Goal: Task Accomplishment & Management: Manage account settings

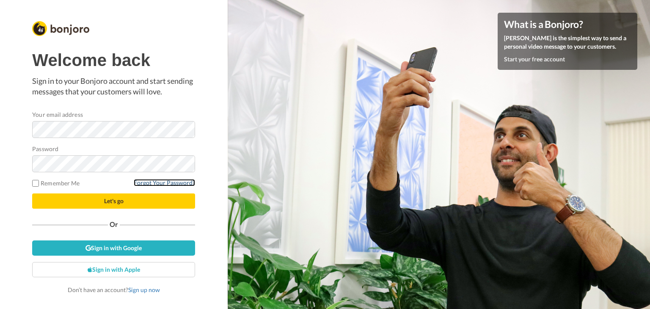
click at [153, 184] on link "Forgot Your Password?" at bounding box center [164, 182] width 61 height 7
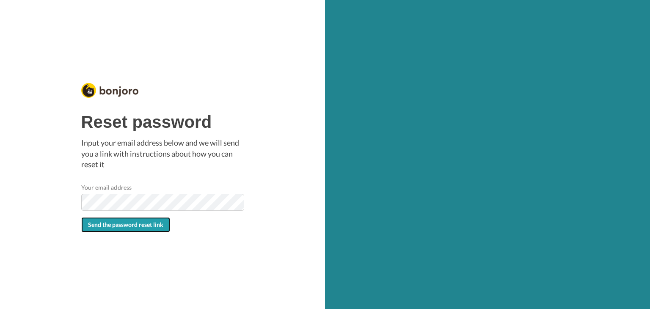
click at [137, 225] on span "Send the password reset link" at bounding box center [125, 224] width 75 height 7
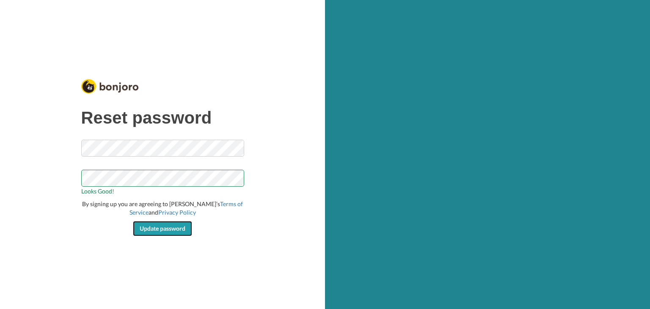
click at [171, 230] on span "Update password" at bounding box center [163, 228] width 46 height 7
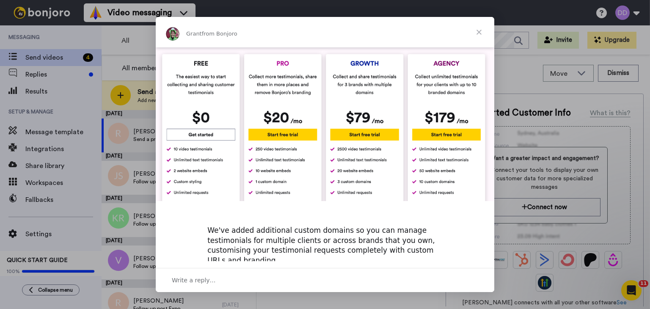
scroll to position [378, 0]
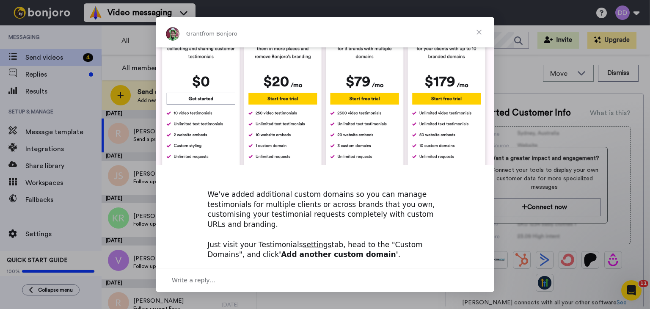
click at [474, 33] on span "Close" at bounding box center [479, 32] width 30 height 30
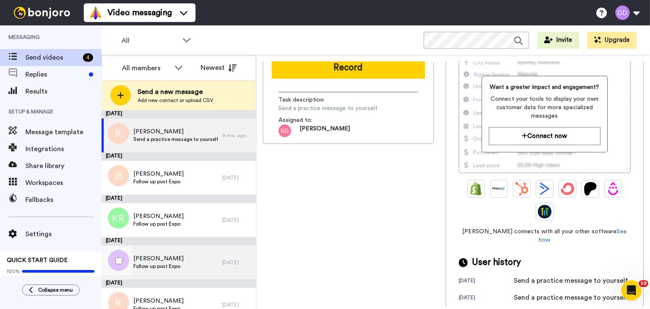
scroll to position [13, 0]
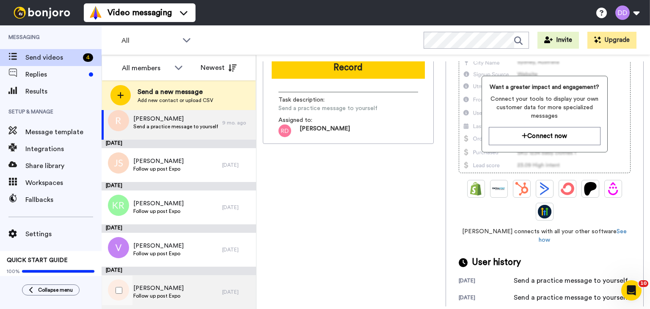
click at [165, 292] on span "Robert" at bounding box center [158, 288] width 50 height 8
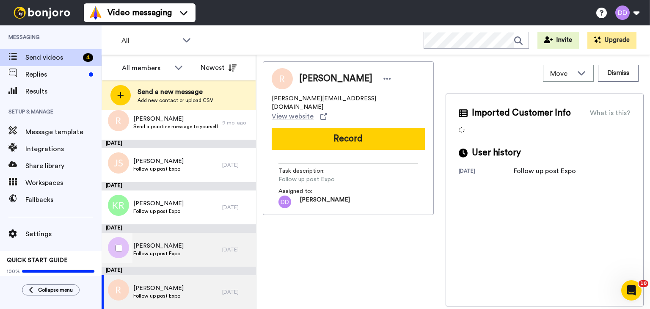
click at [174, 253] on span "Follow up post Expo" at bounding box center [158, 253] width 50 height 7
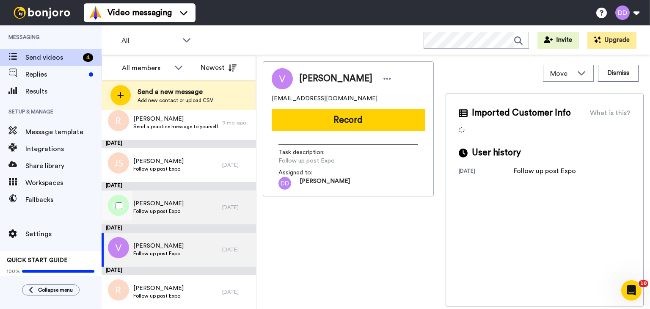
click at [177, 205] on span "Kathrynn Robinson" at bounding box center [158, 203] width 50 height 8
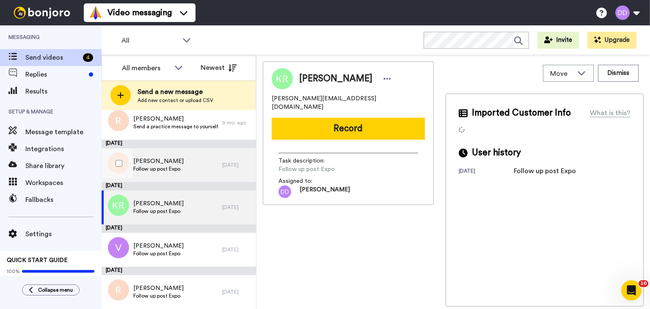
click at [174, 174] on div "John Smith Follow up post Expo" at bounding box center [162, 165] width 121 height 34
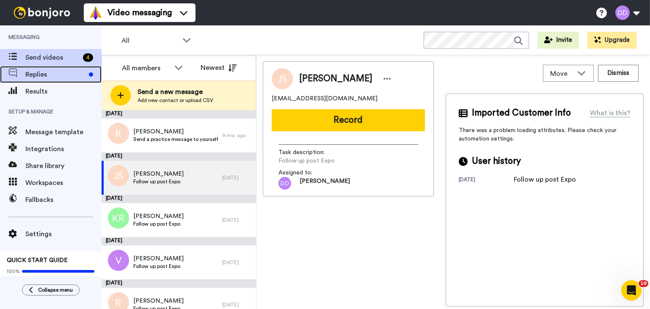
click at [54, 71] on span "Replies" at bounding box center [55, 74] width 60 height 10
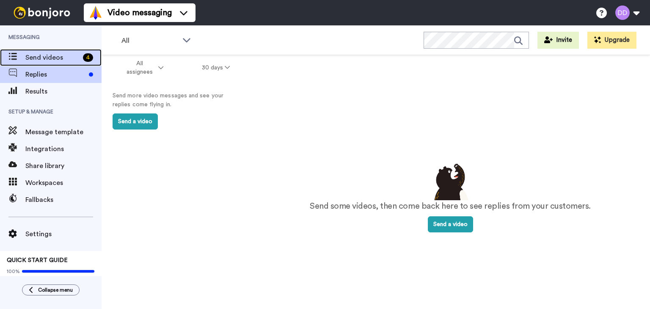
click at [42, 58] on span "Send videos" at bounding box center [52, 58] width 54 height 10
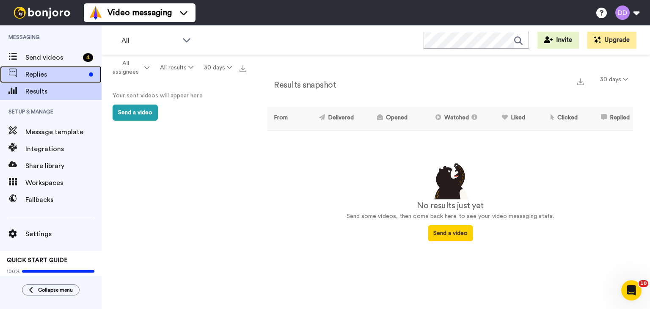
click at [39, 70] on span "Replies" at bounding box center [55, 74] width 60 height 10
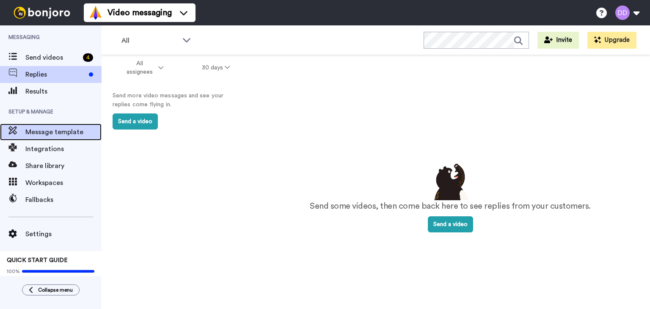
click at [39, 137] on span "Message template" at bounding box center [63, 132] width 76 height 10
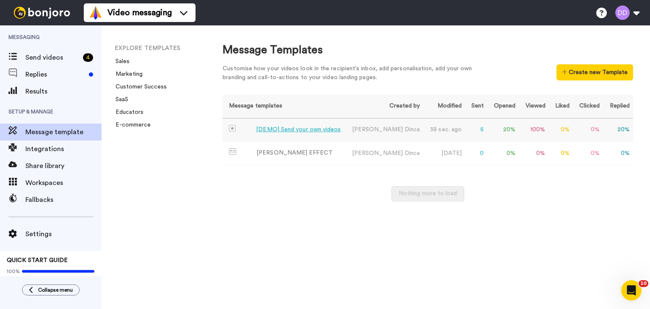
click at [318, 131] on div "[DEMO] Send your own videos" at bounding box center [298, 129] width 85 height 9
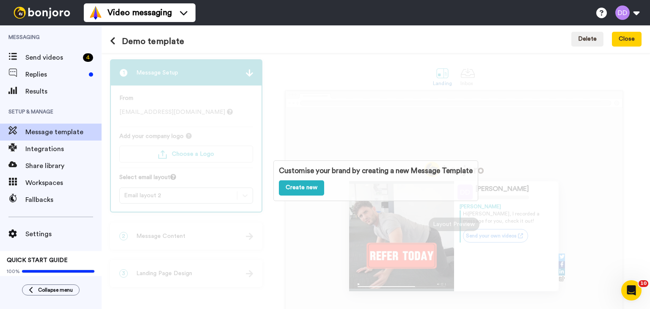
click at [355, 124] on div "Customise your brand by creating a new Message Template Create new" at bounding box center [376, 181] width 549 height 256
click at [113, 42] on icon at bounding box center [113, 41] width 6 height 8
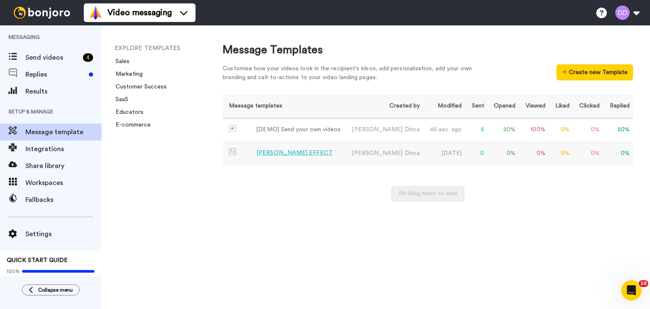
click at [311, 158] on td "ALICE EFFECT" at bounding box center [284, 153] width 122 height 23
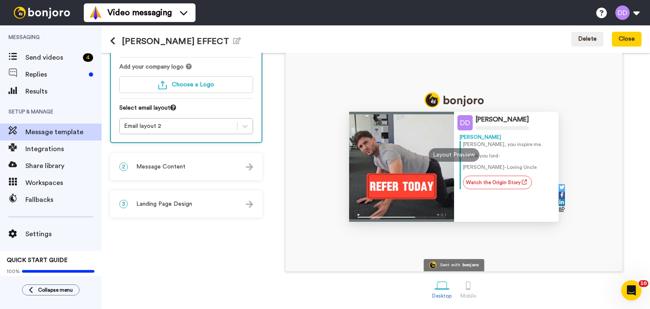
scroll to position [70, 0]
click at [447, 155] on div "Layout Preview" at bounding box center [454, 155] width 51 height 14
click at [412, 183] on div at bounding box center [401, 166] width 105 height 110
click at [494, 210] on div "David Alice, you inspire me. Thank you lord- David- Loving Uncle Watch the Orig…" at bounding box center [507, 177] width 94 height 88
click at [460, 141] on div "Alice, you inspire me. Thank you lord- David- Loving Uncle Watch the Origin Sto…" at bounding box center [507, 165] width 94 height 48
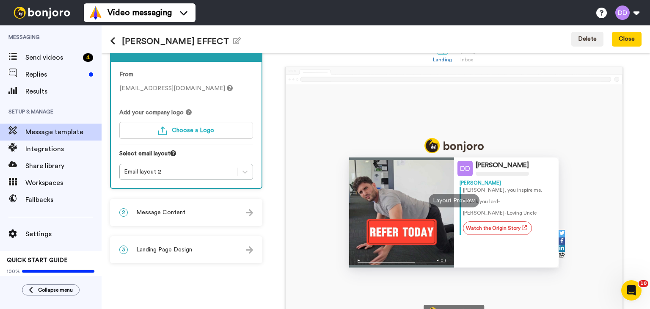
scroll to position [27, 0]
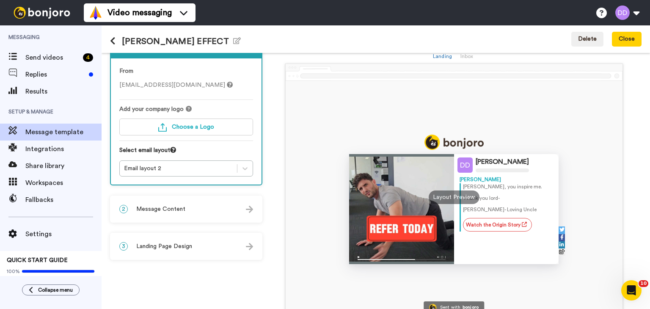
click at [493, 232] on div "David Alice, you inspire me. Thank you lord- David- Loving Uncle Watch the Orig…" at bounding box center [507, 206] width 94 height 60
click at [488, 229] on link "Watch the Origin Story" at bounding box center [497, 225] width 69 height 14
click at [386, 230] on div at bounding box center [401, 209] width 105 height 110
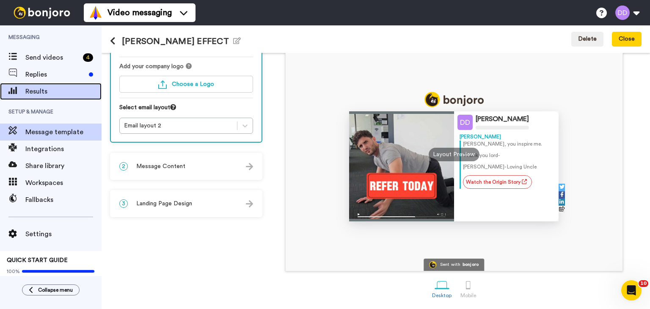
click at [46, 86] on span "Results" at bounding box center [63, 91] width 76 height 10
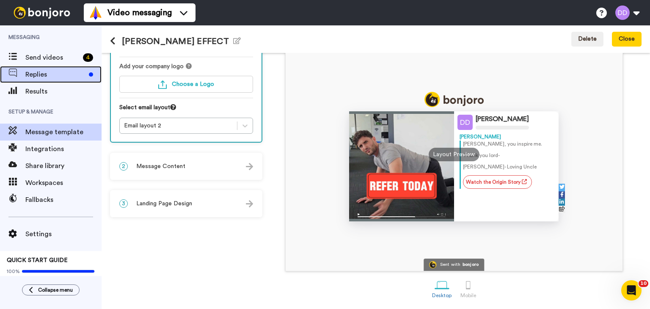
click at [44, 73] on span "Replies" at bounding box center [55, 74] width 60 height 10
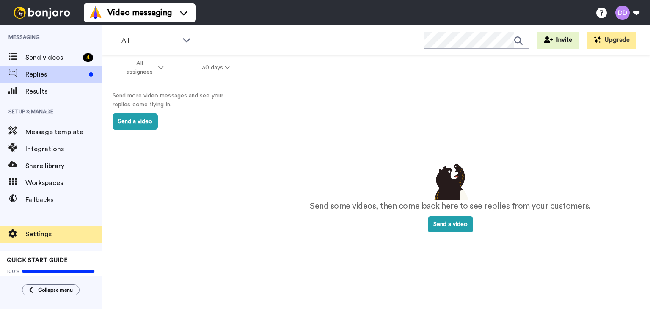
scroll to position [3, 0]
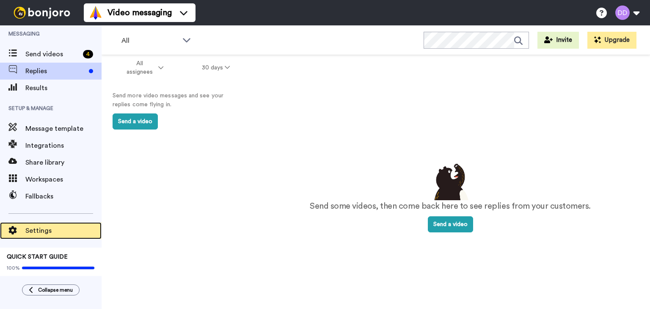
click at [58, 227] on span "Settings" at bounding box center [63, 231] width 76 height 10
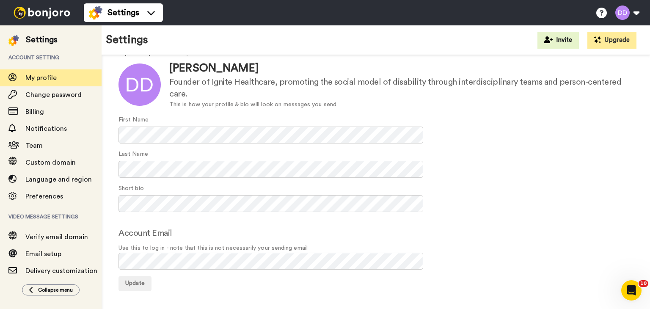
scroll to position [46, 0]
drag, startPoint x: 73, startPoint y: 266, endPoint x: 51, endPoint y: 259, distance: 23.7
click at [51, 259] on span "Email setup" at bounding box center [63, 254] width 76 height 10
click at [47, 256] on span "Email setup" at bounding box center [43, 254] width 36 height 7
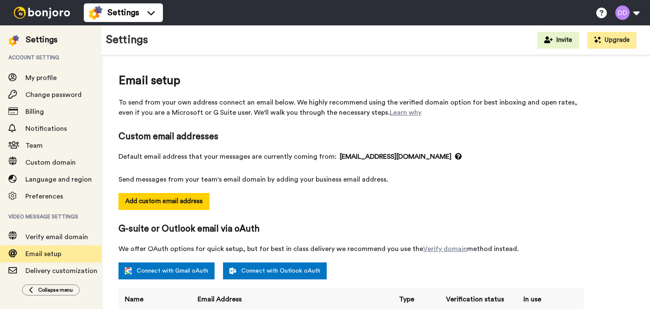
select select "113715"
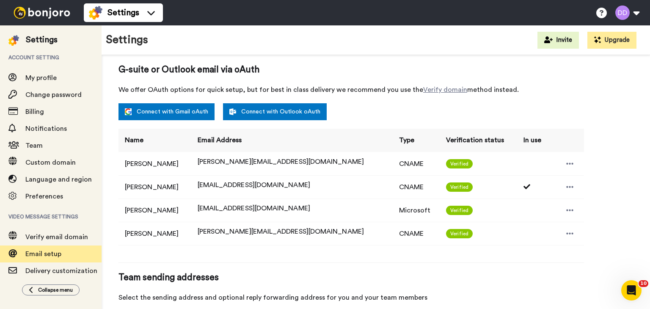
scroll to position [232, 0]
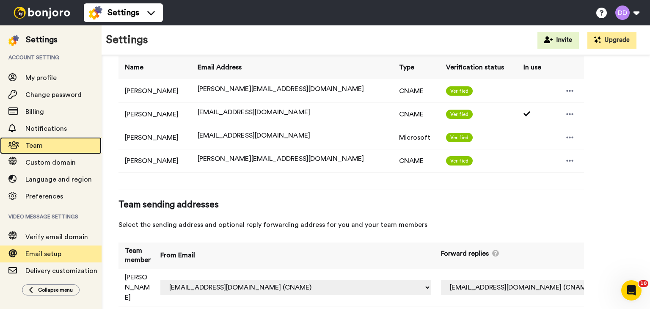
click at [35, 147] on span "Team" at bounding box center [33, 145] width 17 height 7
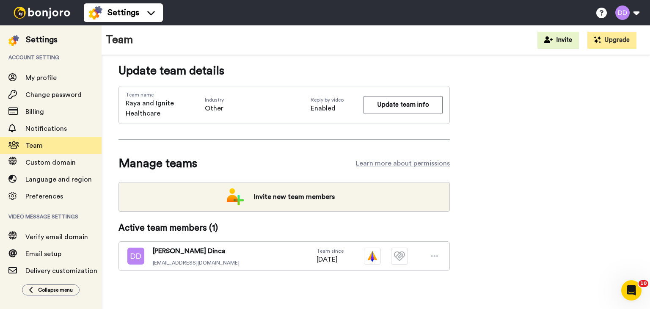
scroll to position [9, 0]
click at [394, 109] on button "Update team info" at bounding box center [403, 105] width 79 height 17
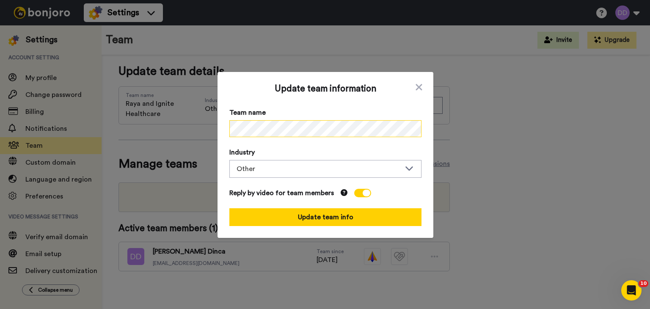
click at [207, 122] on div "Update team information Team name Industry Other Reply by video for team member…" at bounding box center [325, 154] width 650 height 309
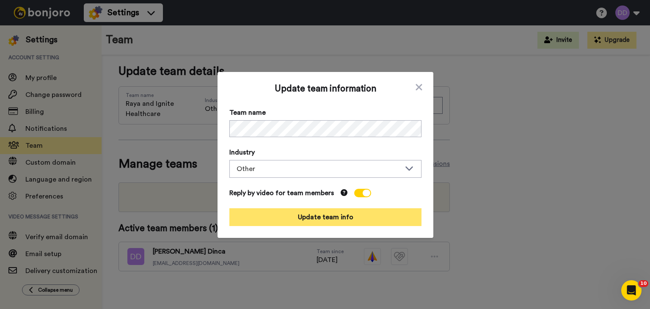
click at [325, 221] on button "Update team info" at bounding box center [326, 217] width 192 height 18
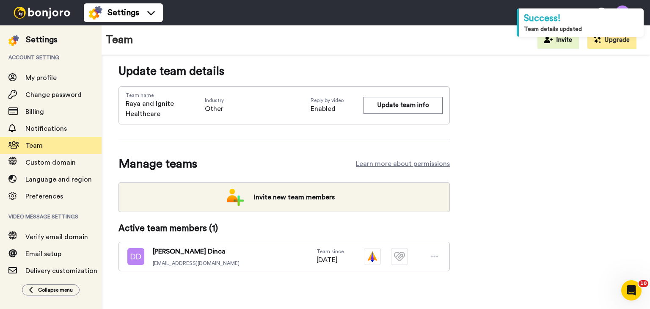
scroll to position [0, 0]
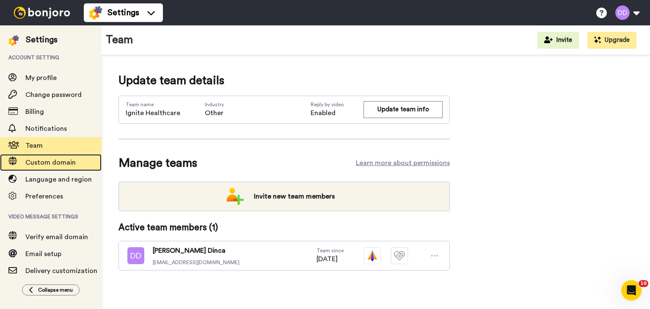
click at [58, 161] on span "Custom domain" at bounding box center [50, 162] width 50 height 7
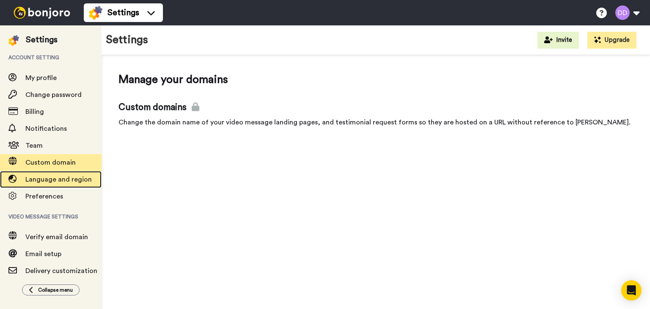
click at [53, 174] on span "Language and region" at bounding box center [63, 179] width 76 height 10
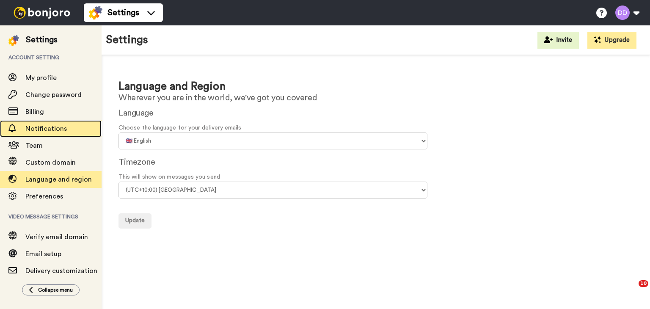
click at [41, 130] on span "Notifications" at bounding box center [46, 128] width 42 height 7
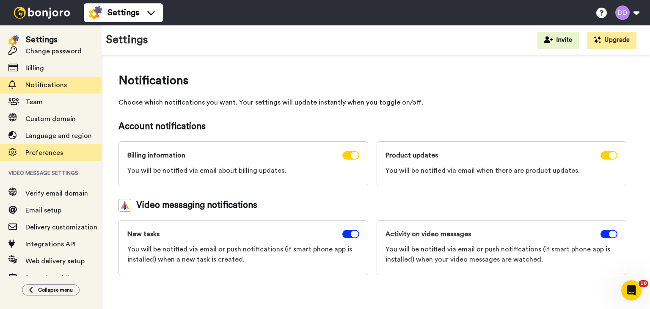
scroll to position [61, 0]
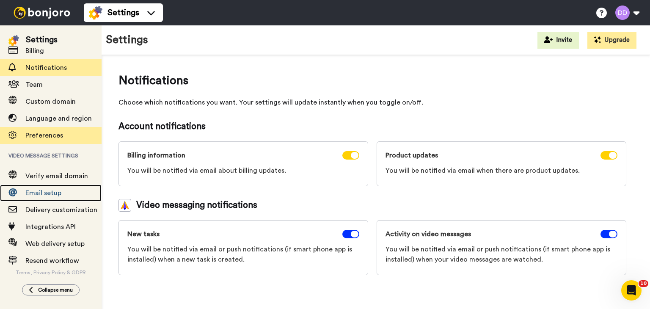
click at [34, 193] on span "Email setup" at bounding box center [43, 193] width 36 height 7
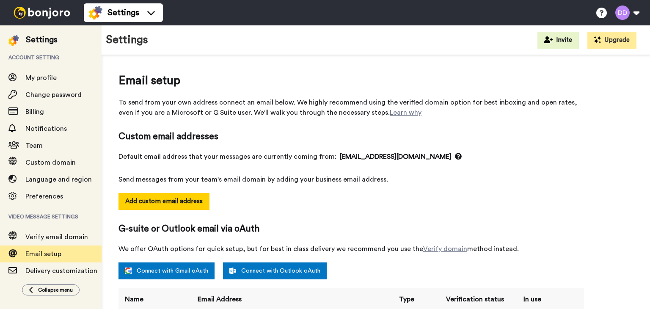
select select "113715"
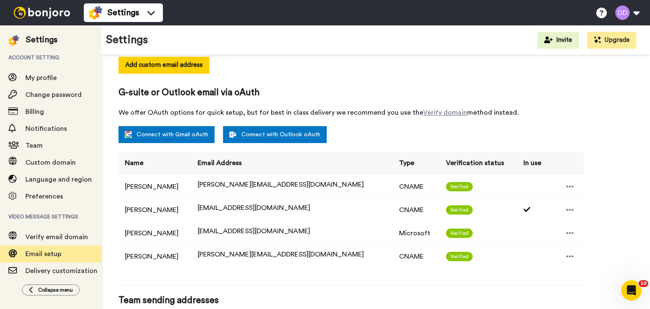
scroll to position [185, 0]
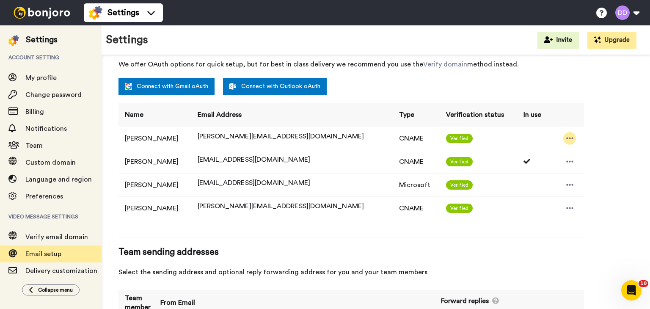
click at [567, 135] on icon at bounding box center [571, 138] width 8 height 8
click at [571, 150] on li "Delete" at bounding box center [578, 153] width 46 height 12
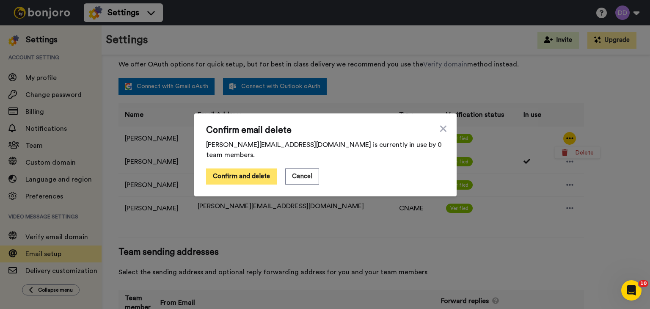
click at [241, 171] on button "Confirm and delete" at bounding box center [241, 177] width 71 height 16
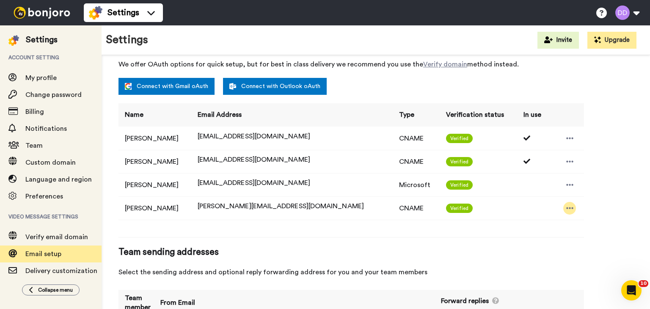
click at [567, 209] on icon at bounding box center [571, 208] width 8 height 8
click at [566, 221] on icon at bounding box center [565, 222] width 7 height 7
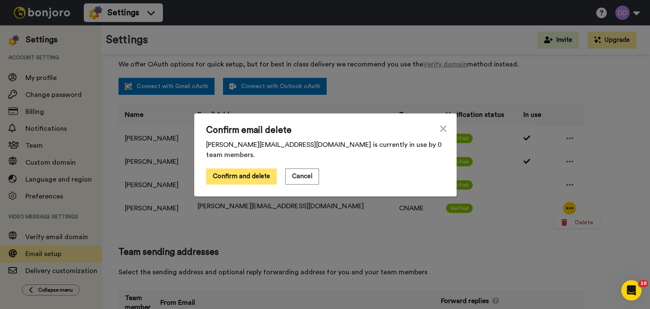
click at [218, 174] on button "Confirm and delete" at bounding box center [241, 177] width 71 height 16
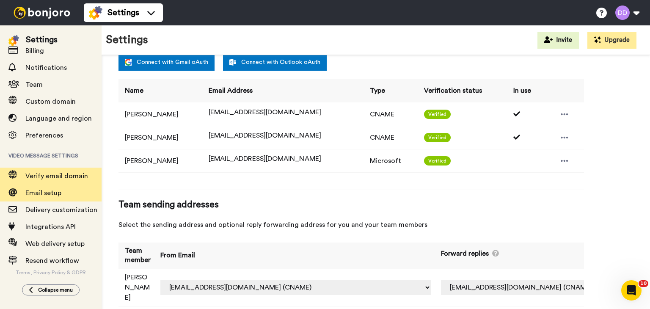
scroll to position [61, 0]
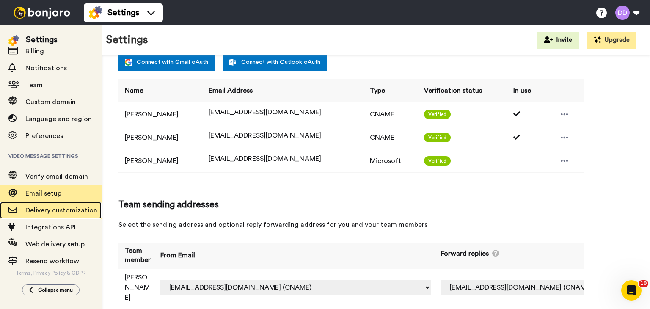
click at [62, 210] on span "Delivery customization" at bounding box center [61, 210] width 72 height 7
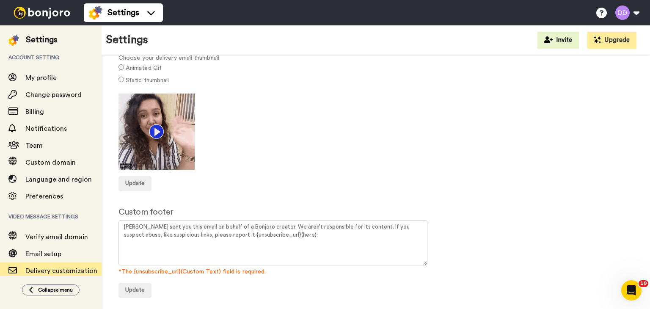
scroll to position [70, 0]
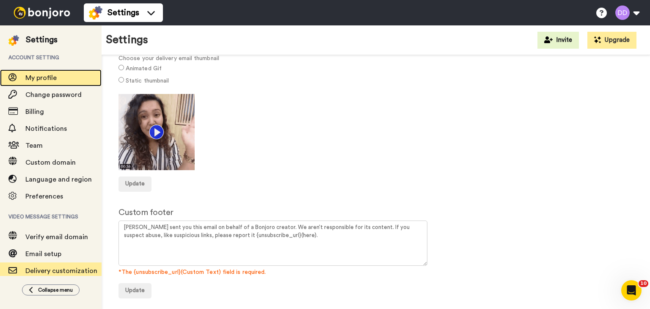
click at [53, 75] on span "My profile" at bounding box center [40, 78] width 31 height 7
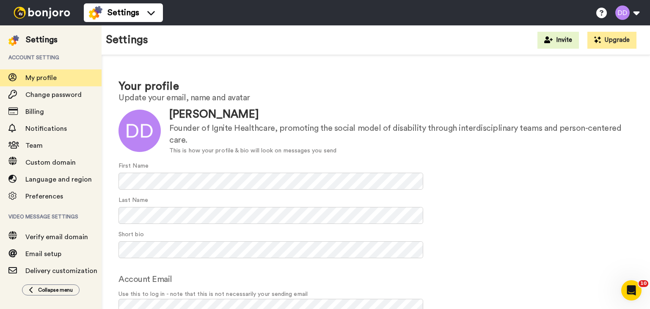
click at [41, 9] on img at bounding box center [42, 13] width 64 height 12
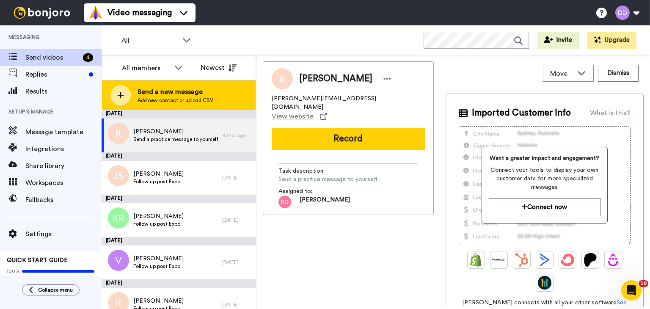
click at [197, 102] on span "Add new contact or upload CSV" at bounding box center [176, 100] width 76 height 7
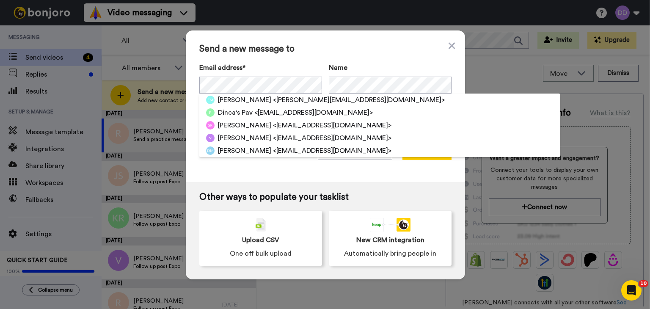
click at [379, 40] on div "Send a new message to Email address* Eric Melchor <eric@bonjoro.com> Dinca's Pa…" at bounding box center [326, 106] width 280 height 152
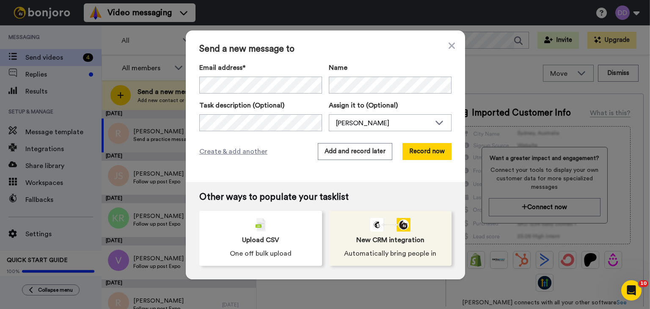
click at [390, 260] on div "New CRM integration Automatically bring people in" at bounding box center [390, 238] width 123 height 55
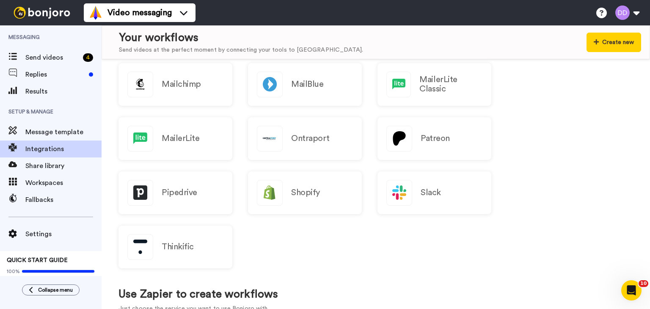
scroll to position [403, 0]
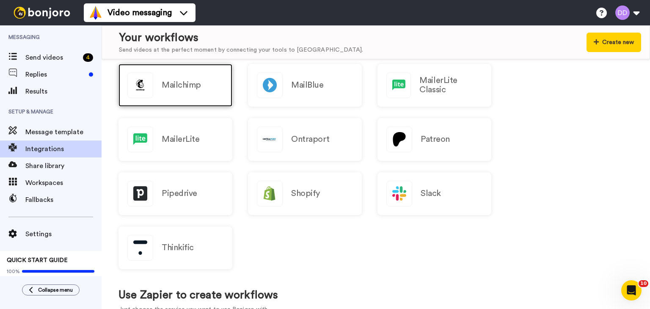
click at [173, 97] on div "Mailchimp" at bounding box center [176, 85] width 114 height 43
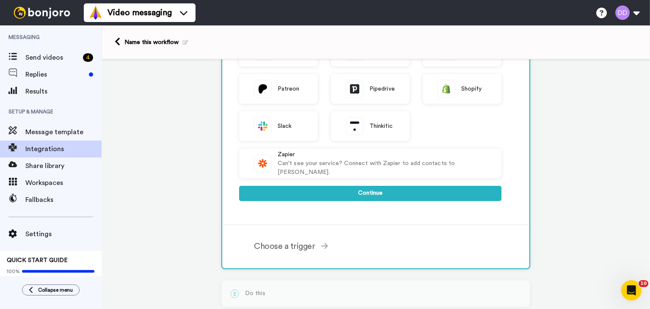
scroll to position [339, 0]
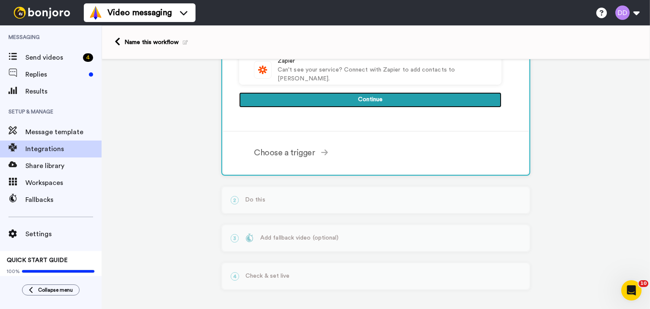
click at [368, 97] on button "Continue" at bounding box center [370, 99] width 263 height 15
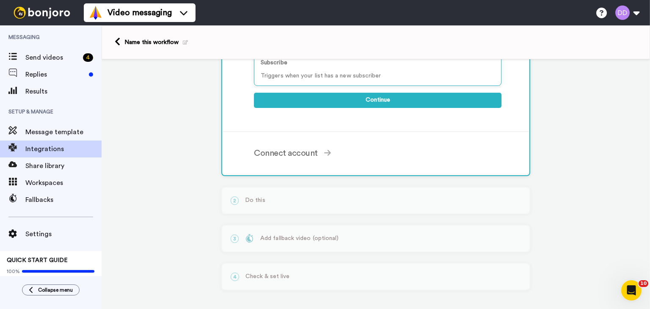
scroll to position [0, 0]
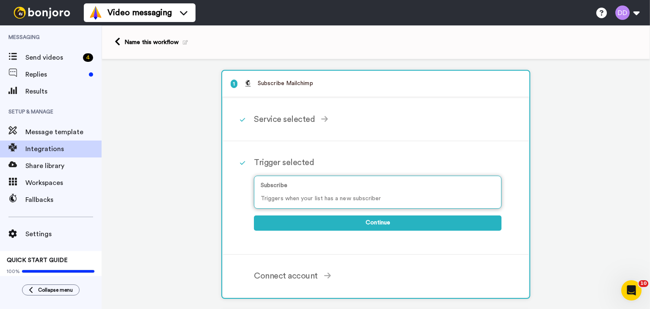
click at [320, 190] on div "Subscribe Triggers when your list has a new subscriber" at bounding box center [378, 192] width 248 height 33
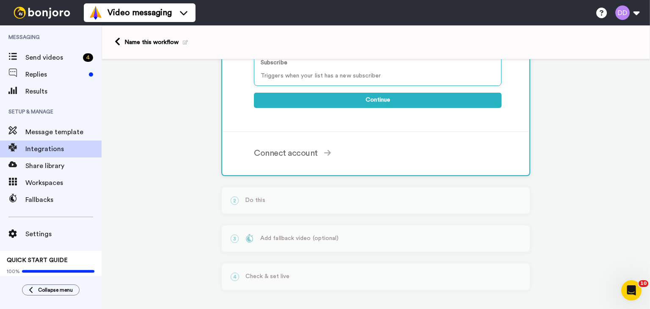
scroll to position [122, 0]
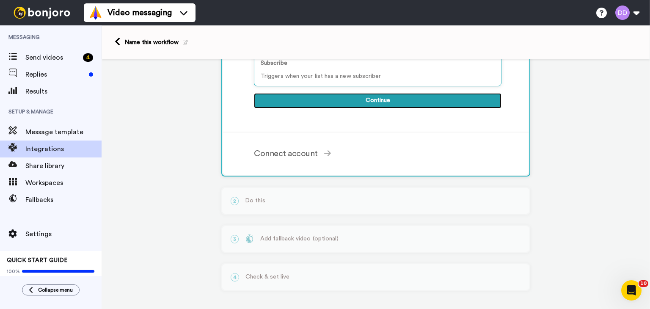
click at [359, 98] on button "Continue" at bounding box center [378, 100] width 248 height 15
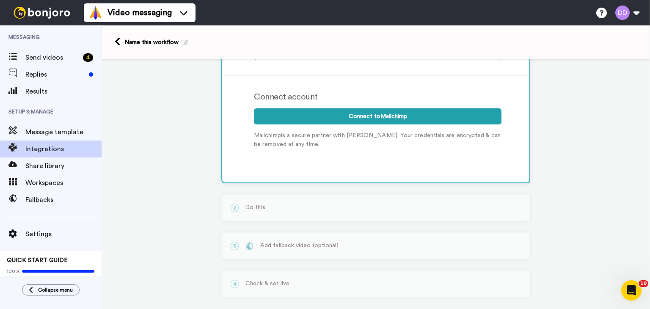
scroll to position [116, 0]
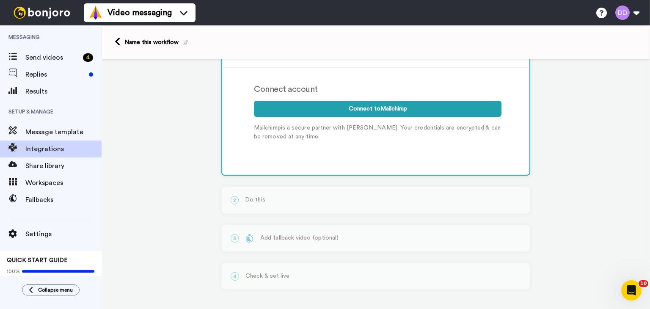
click at [593, 148] on div "1 Subscribe Mailchimp Service selected ActiveCampaign AWeber Bonjoro ConvertKit…" at bounding box center [376, 127] width 549 height 368
